Goal: Task Accomplishment & Management: Use online tool/utility

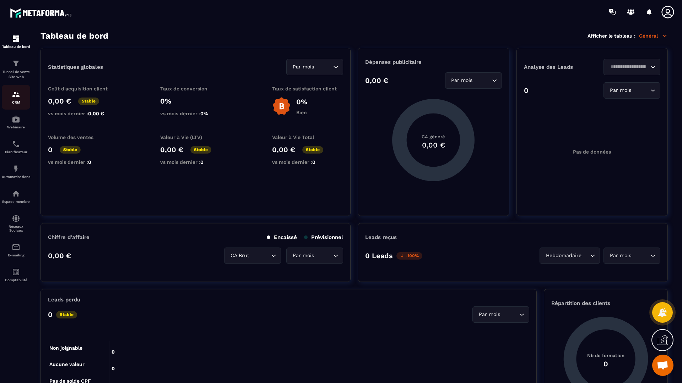
click at [12, 96] on img at bounding box center [16, 94] width 9 height 9
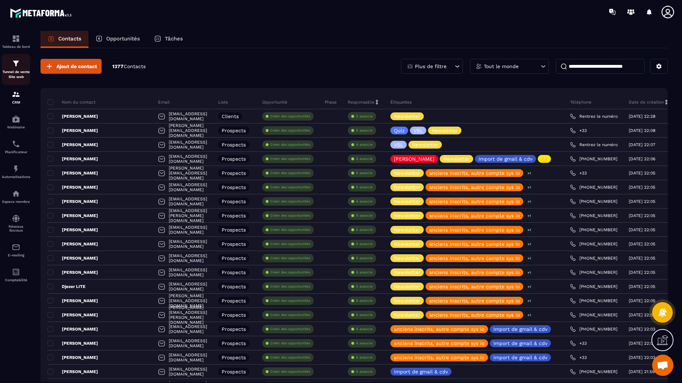
click at [16, 76] on p "Tunnel de vente Site web" at bounding box center [16, 75] width 28 height 10
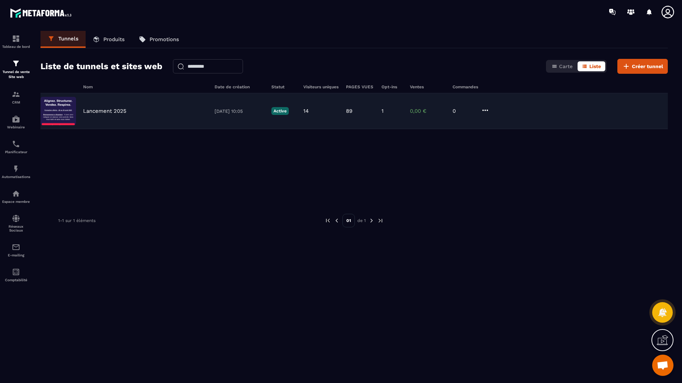
click at [113, 115] on div "Lancement 2025 [DATE] 10:05 Active 14 89 1 0,00 € 0" at bounding box center [353, 111] width 627 height 36
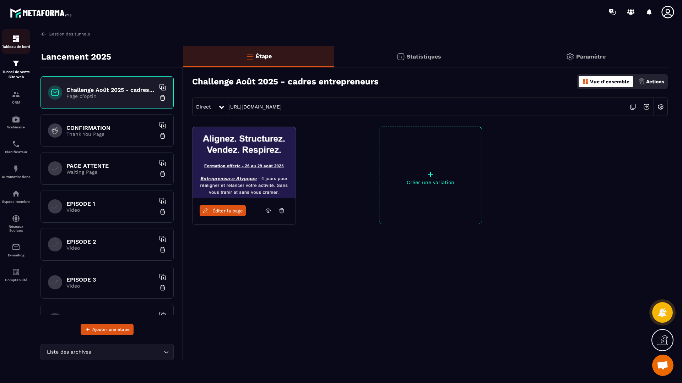
click at [18, 37] on img at bounding box center [16, 38] width 9 height 9
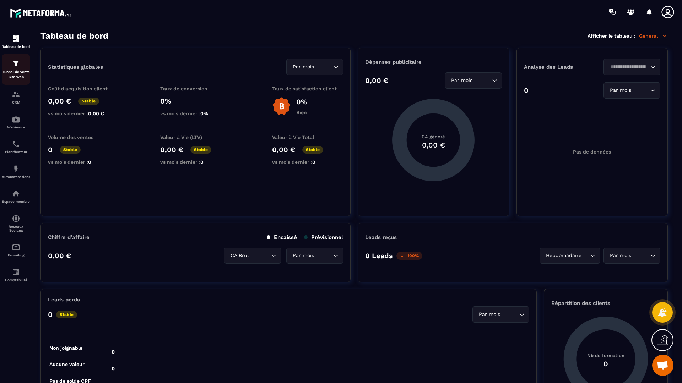
click at [26, 63] on div "Tunnel de vente Site web" at bounding box center [16, 69] width 28 height 20
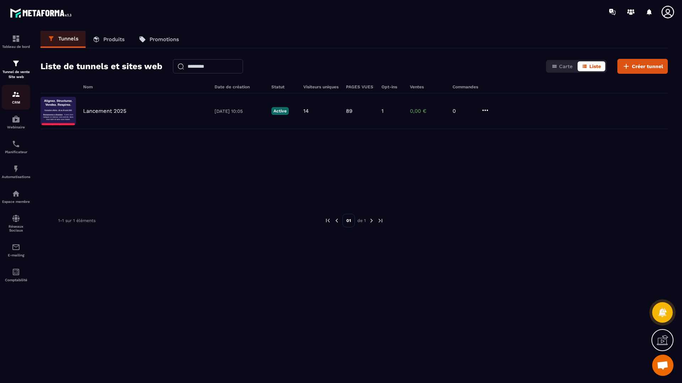
click at [13, 99] on div "CRM" at bounding box center [16, 97] width 28 height 14
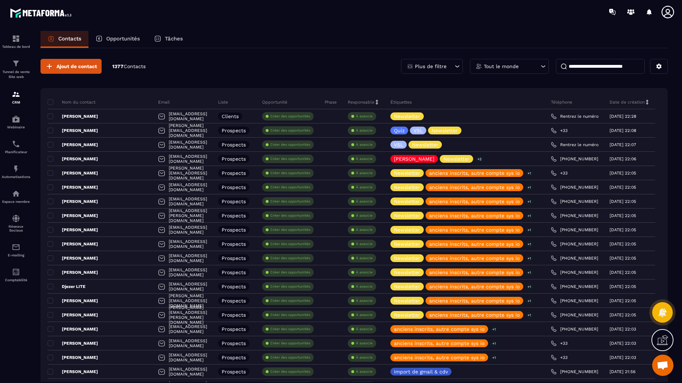
drag, startPoint x: 402, startPoint y: 93, endPoint x: 408, endPoint y: 103, distance: 12.0
click at [408, 103] on p "Étiquettes" at bounding box center [400, 102] width 21 height 6
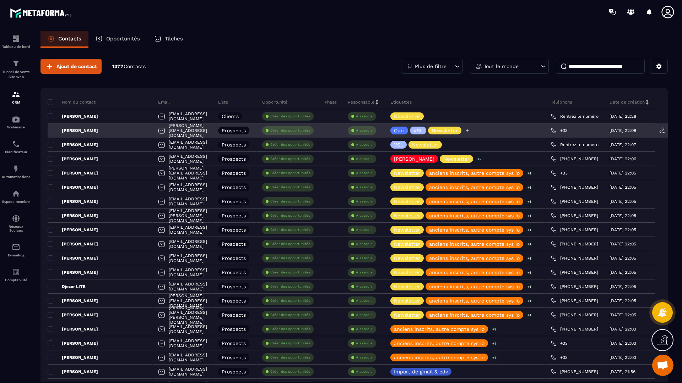
click at [413, 127] on div "Quiz VSL Newsletter" at bounding box center [426, 131] width 73 height 8
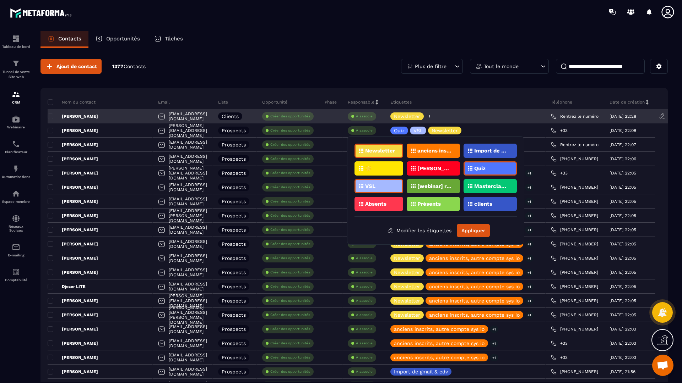
click at [462, 111] on div "Newsletter" at bounding box center [465, 116] width 160 height 14
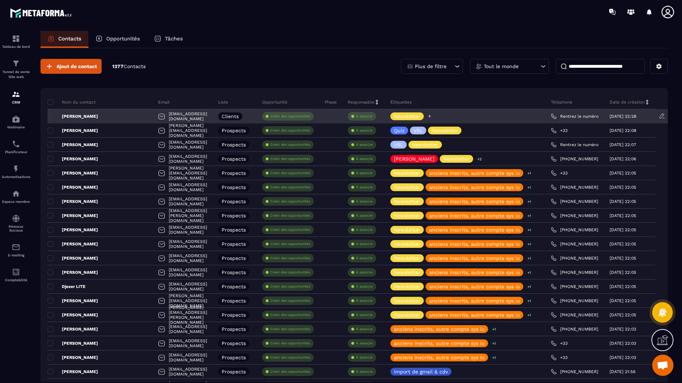
click at [432, 118] on icon at bounding box center [429, 116] width 5 height 5
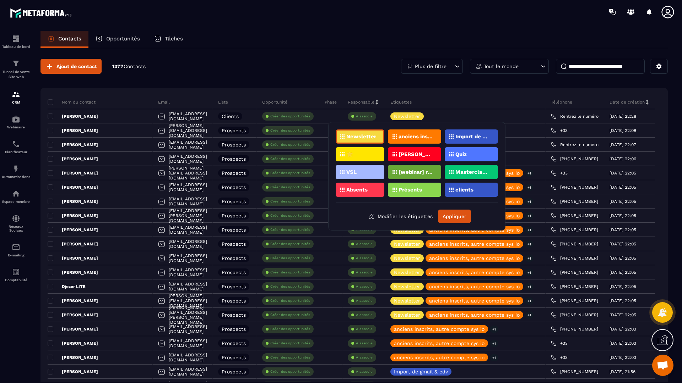
click at [374, 102] on p "Responsable" at bounding box center [361, 102] width 27 height 6
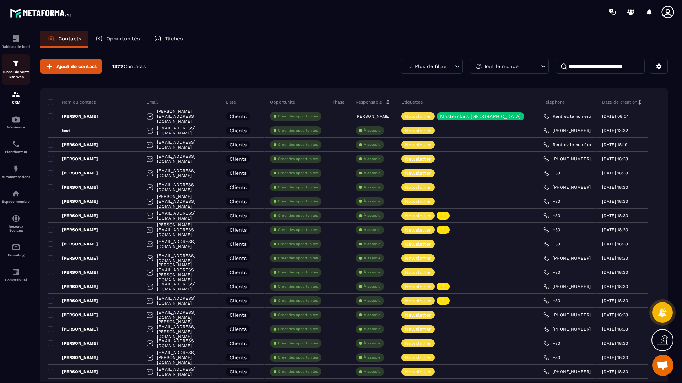
click at [14, 71] on p "Tunnel de vente Site web" at bounding box center [16, 75] width 28 height 10
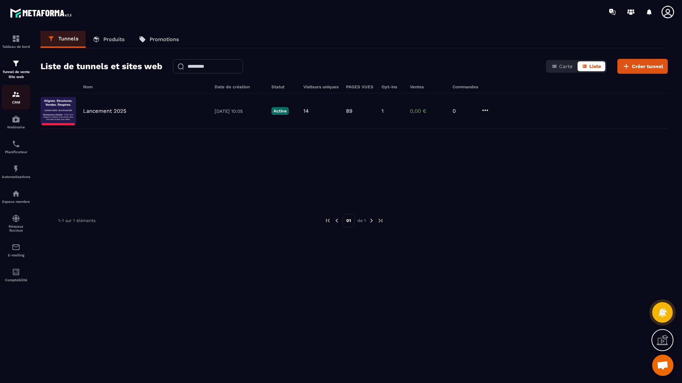
click at [11, 100] on p "CRM" at bounding box center [16, 102] width 28 height 4
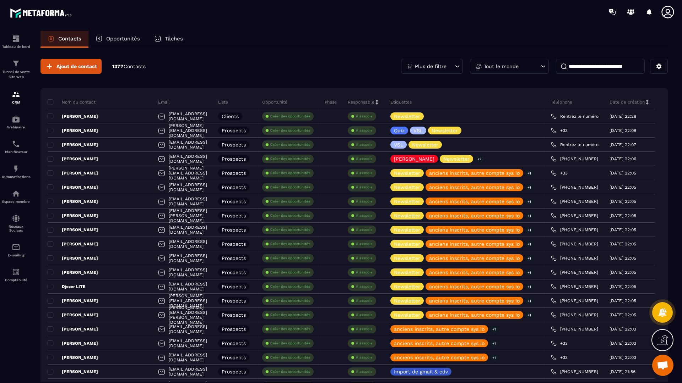
click at [407, 101] on p "Étiquettes" at bounding box center [400, 102] width 21 height 6
click at [439, 66] on p "Plus de filtre" at bounding box center [431, 66] width 32 height 5
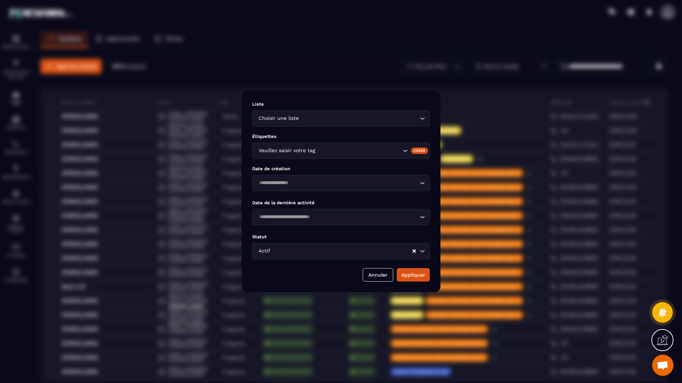
click at [439, 66] on div "Modal window" at bounding box center [341, 191] width 682 height 383
click at [435, 56] on div "Modal window" at bounding box center [341, 191] width 682 height 383
click at [386, 274] on button "Annuler" at bounding box center [378, 274] width 31 height 13
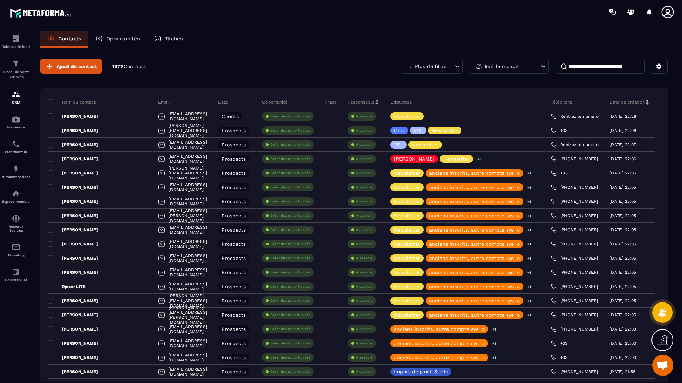
click at [123, 41] on p "Opportunités" at bounding box center [123, 39] width 34 height 6
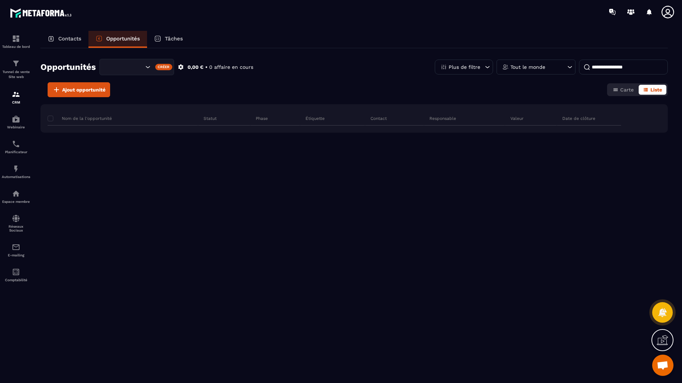
click at [69, 36] on p "Contacts" at bounding box center [69, 39] width 23 height 6
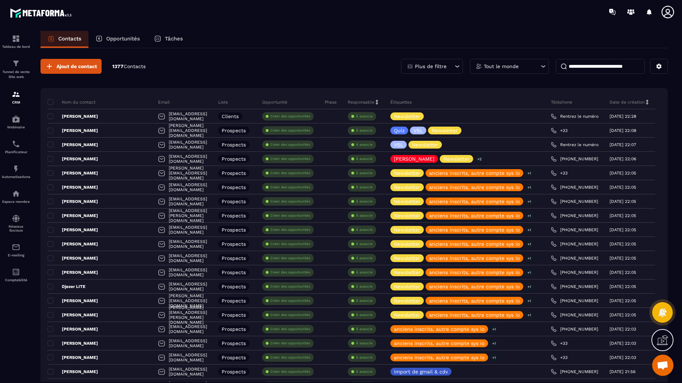
click at [122, 44] on div "Opportunités" at bounding box center [117, 39] width 59 height 17
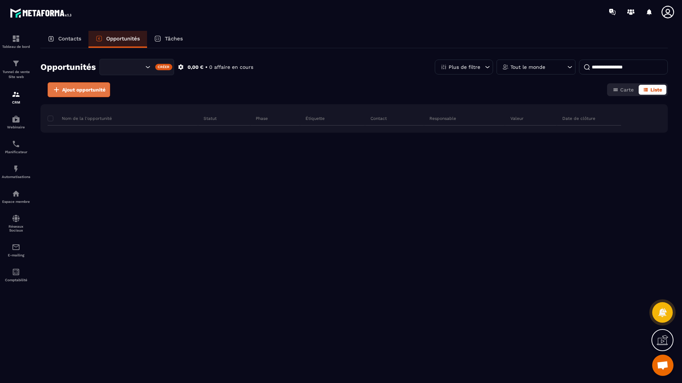
click at [105, 89] on span "Ajout opportunité" at bounding box center [83, 89] width 43 height 7
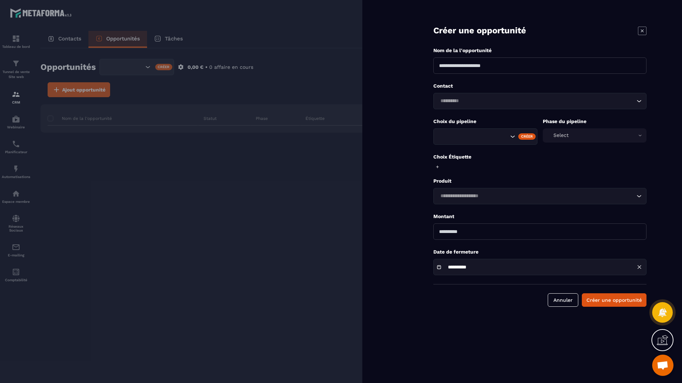
click at [603, 133] on div "Select" at bounding box center [595, 136] width 104 height 14
click at [496, 204] on div "Loading..." at bounding box center [539, 196] width 213 height 16
drag, startPoint x: 495, startPoint y: 198, endPoint x: 493, endPoint y: 194, distance: 4.9
click at [495, 197] on input "Search for option" at bounding box center [536, 196] width 197 height 8
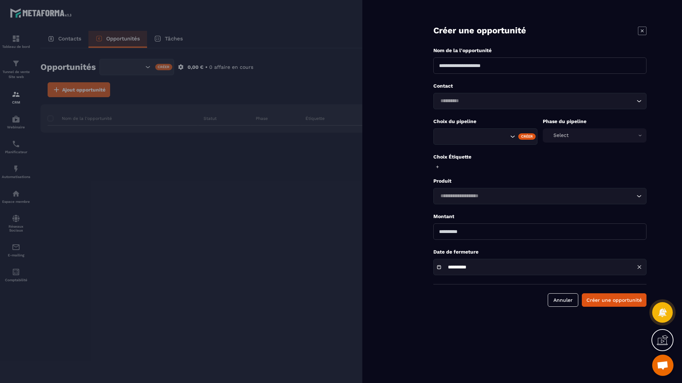
click at [501, 172] on form "**********" at bounding box center [540, 160] width 284 height 321
click at [560, 307] on form "**********" at bounding box center [540, 160] width 284 height 321
click at [554, 297] on button "Annuler" at bounding box center [563, 300] width 31 height 13
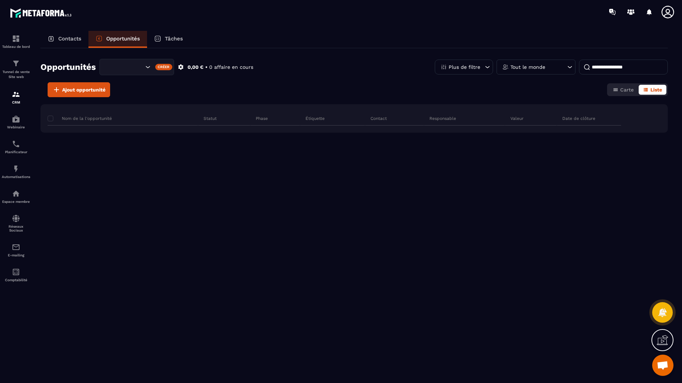
click at [192, 174] on div "Nom de la l'opportunité Statut Phase Étiquette Contact Responsable Valeur Date …" at bounding box center [353, 155] width 627 height 103
click at [172, 40] on p "Tâches" at bounding box center [174, 39] width 18 height 6
